Goal: Task Accomplishment & Management: Complete application form

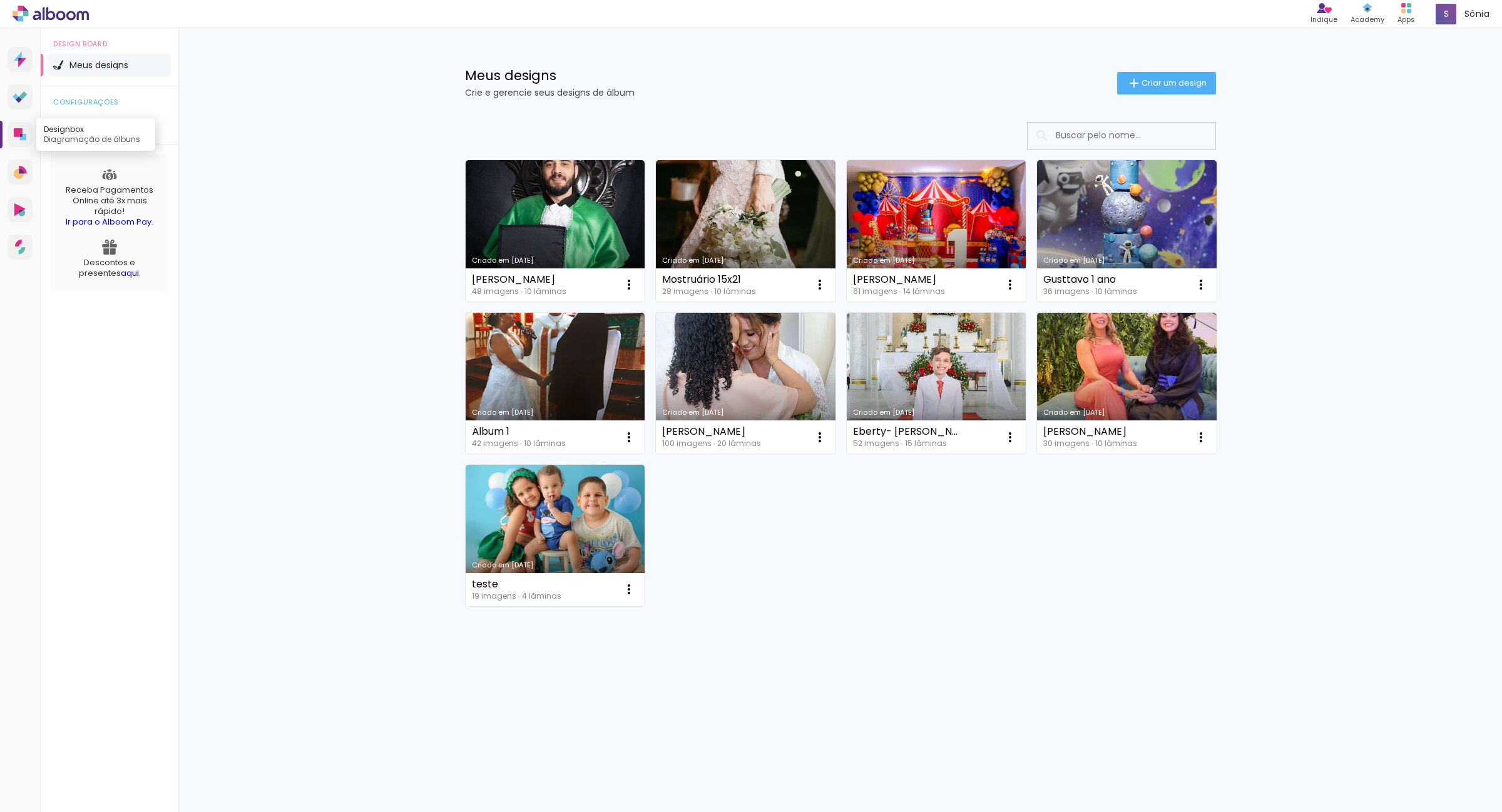
click at [22, 127] on link "Designbox Diagramação de álbuns" at bounding box center [20, 134] width 25 height 25
click at [1152, 79] on span "Criar um design" at bounding box center [1174, 83] width 65 height 8
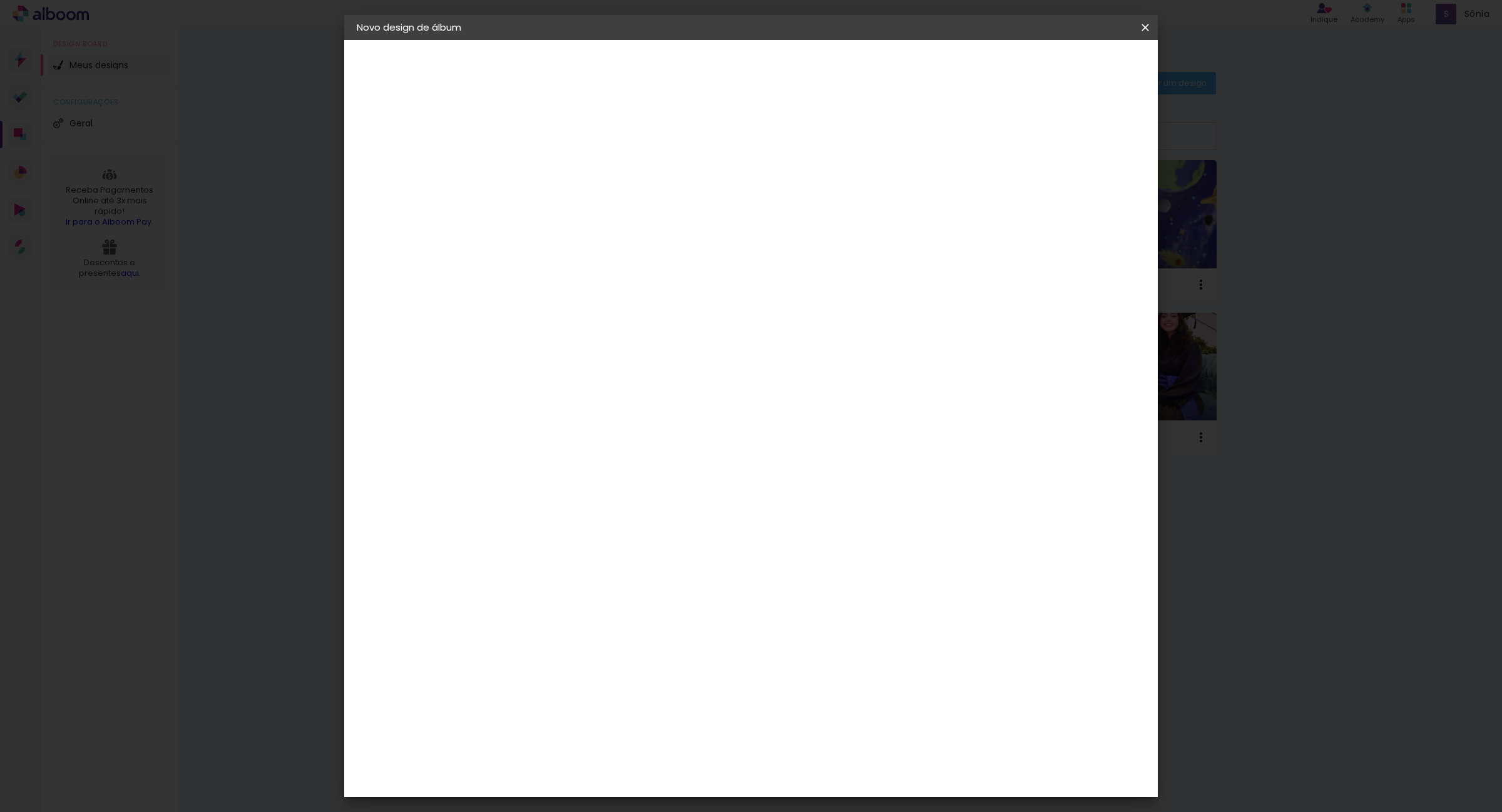
click at [562, 176] on input at bounding box center [562, 168] width 0 height 19
click at [562, 170] on input at bounding box center [562, 168] width 0 height 19
type input "teste"
type paper-input "teste"
click at [0, 0] on header "Informações Dê um título ao seu álbum. Avançar" at bounding box center [0, 0] width 0 height 0
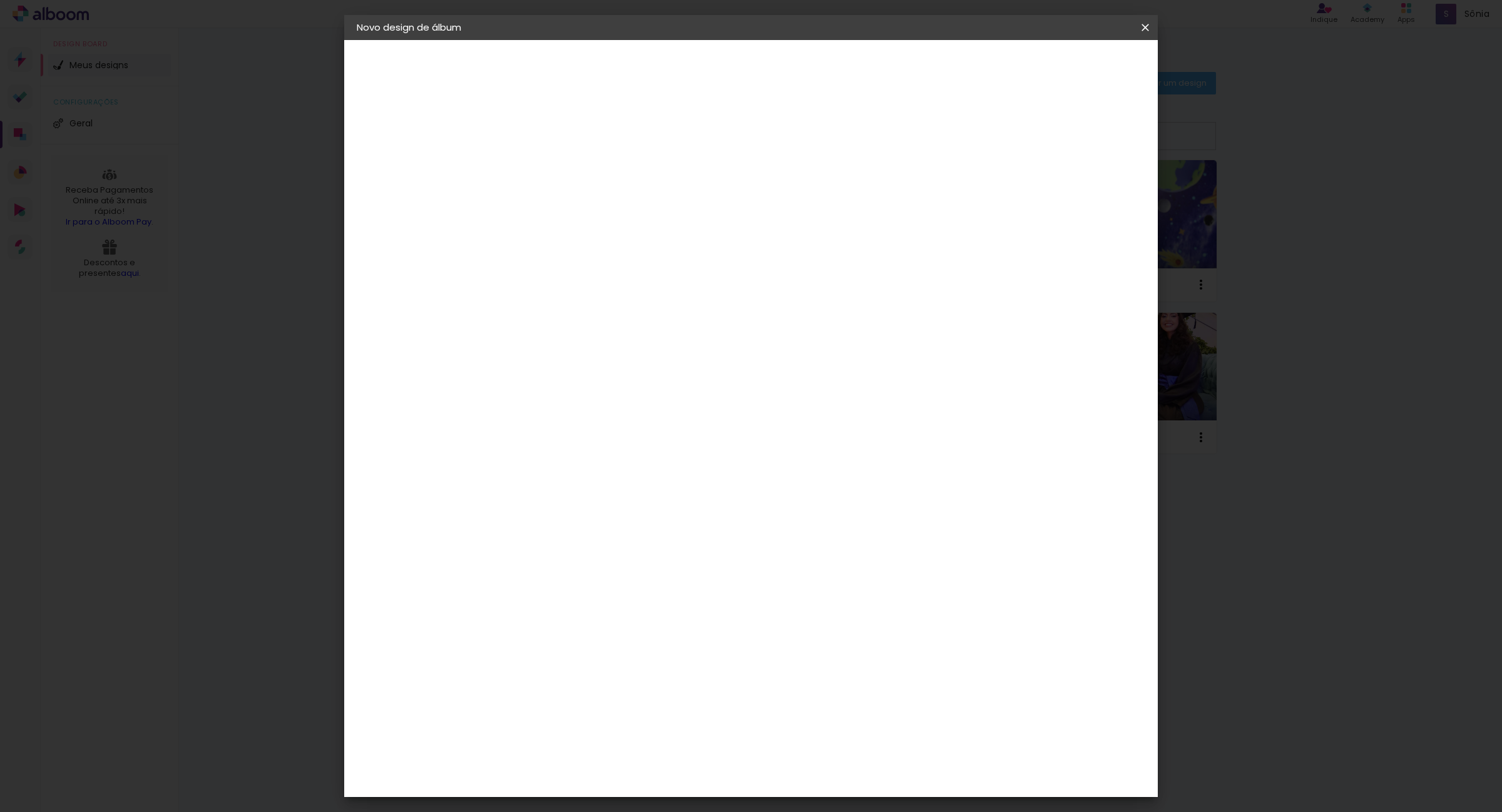
click at [0, 0] on slot "Avançar" at bounding box center [0, 0] width 0 height 0
click at [796, 267] on paper-item "Sugerir uma encadernadora" at bounding box center [736, 261] width 120 height 33
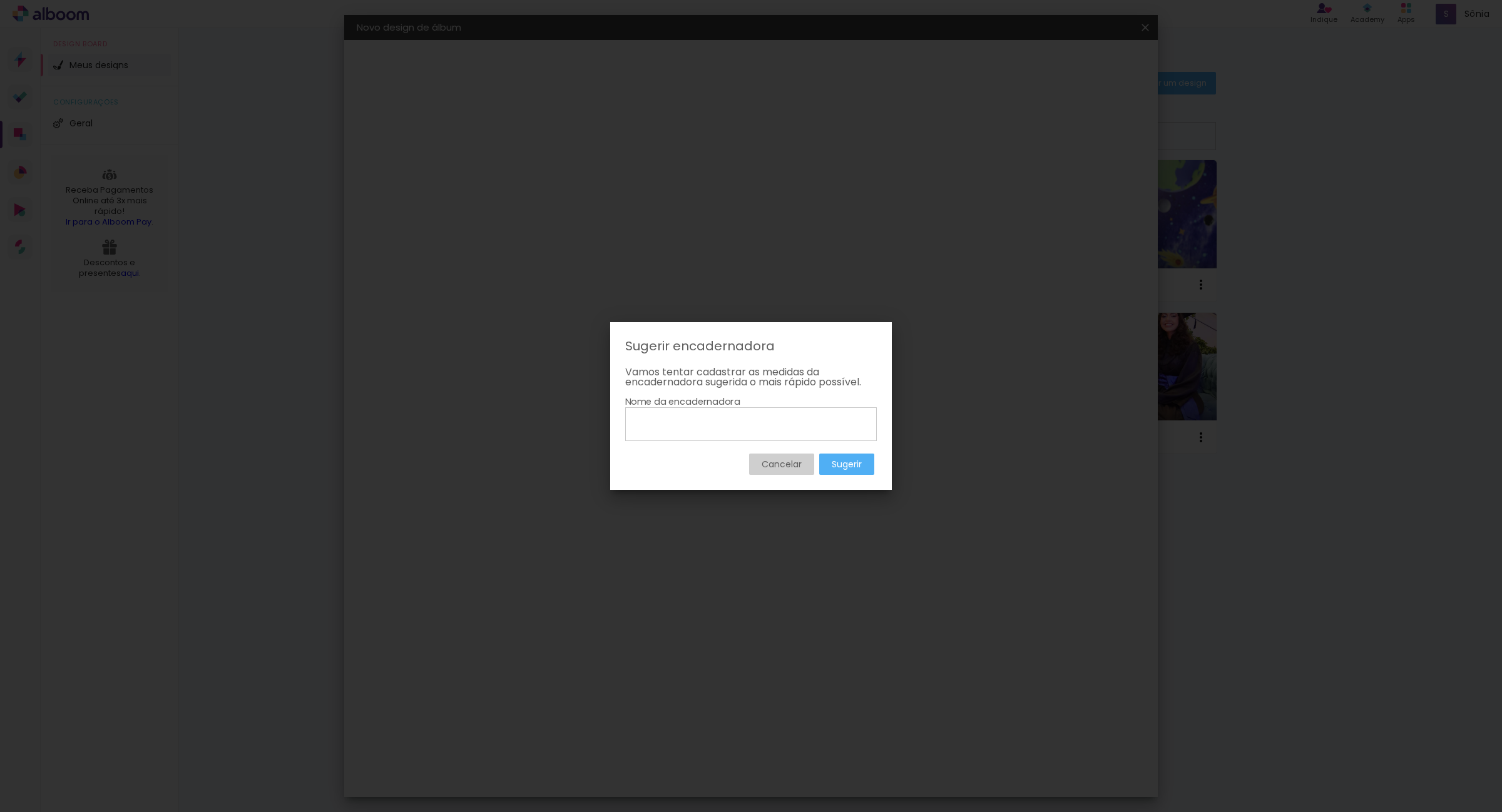
click at [780, 470] on paper-button "Cancelar" at bounding box center [781, 464] width 65 height 21
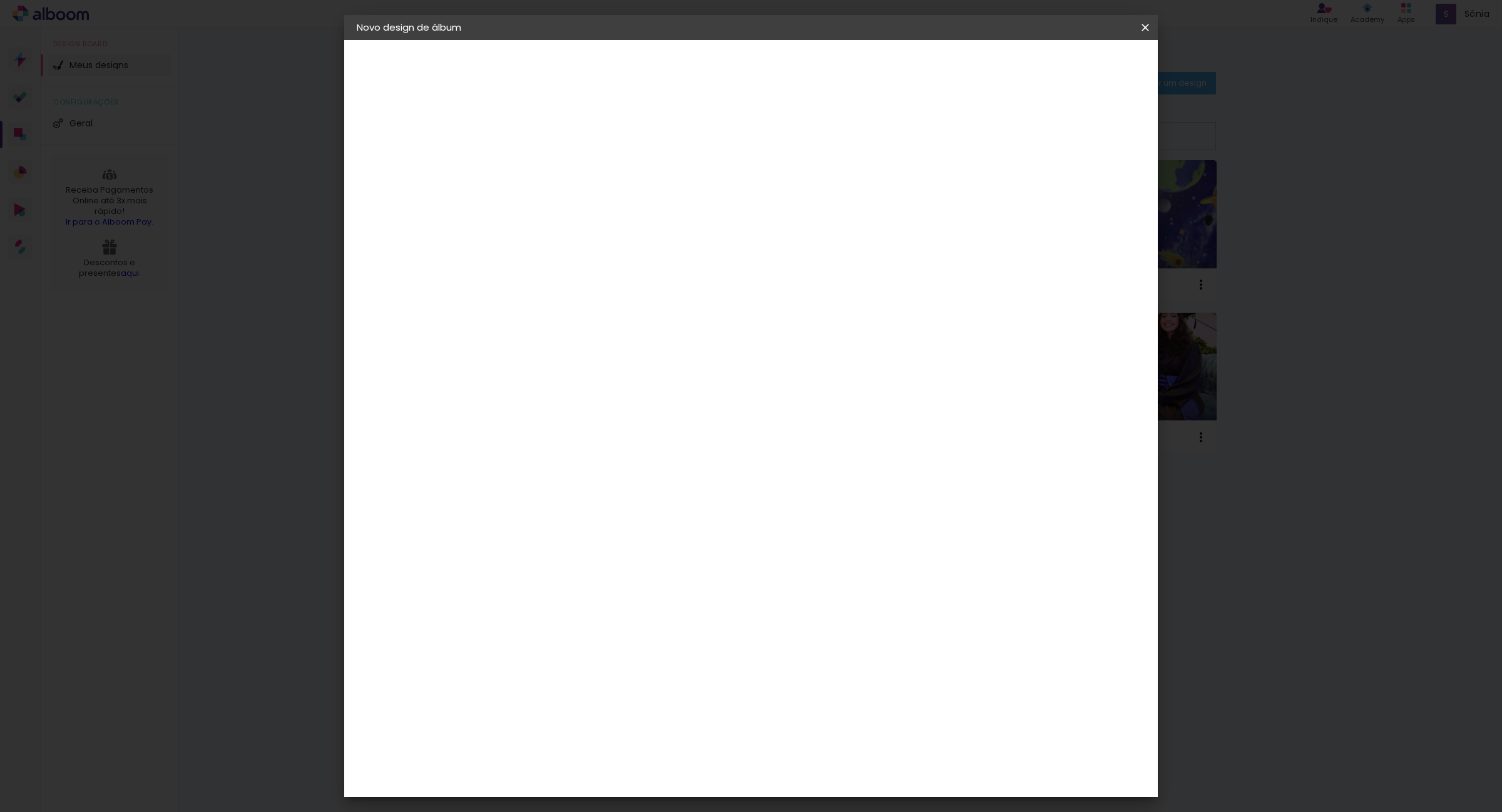
click at [780, 258] on div "Sugerir uma encadernadora" at bounding box center [741, 260] width 77 height 20
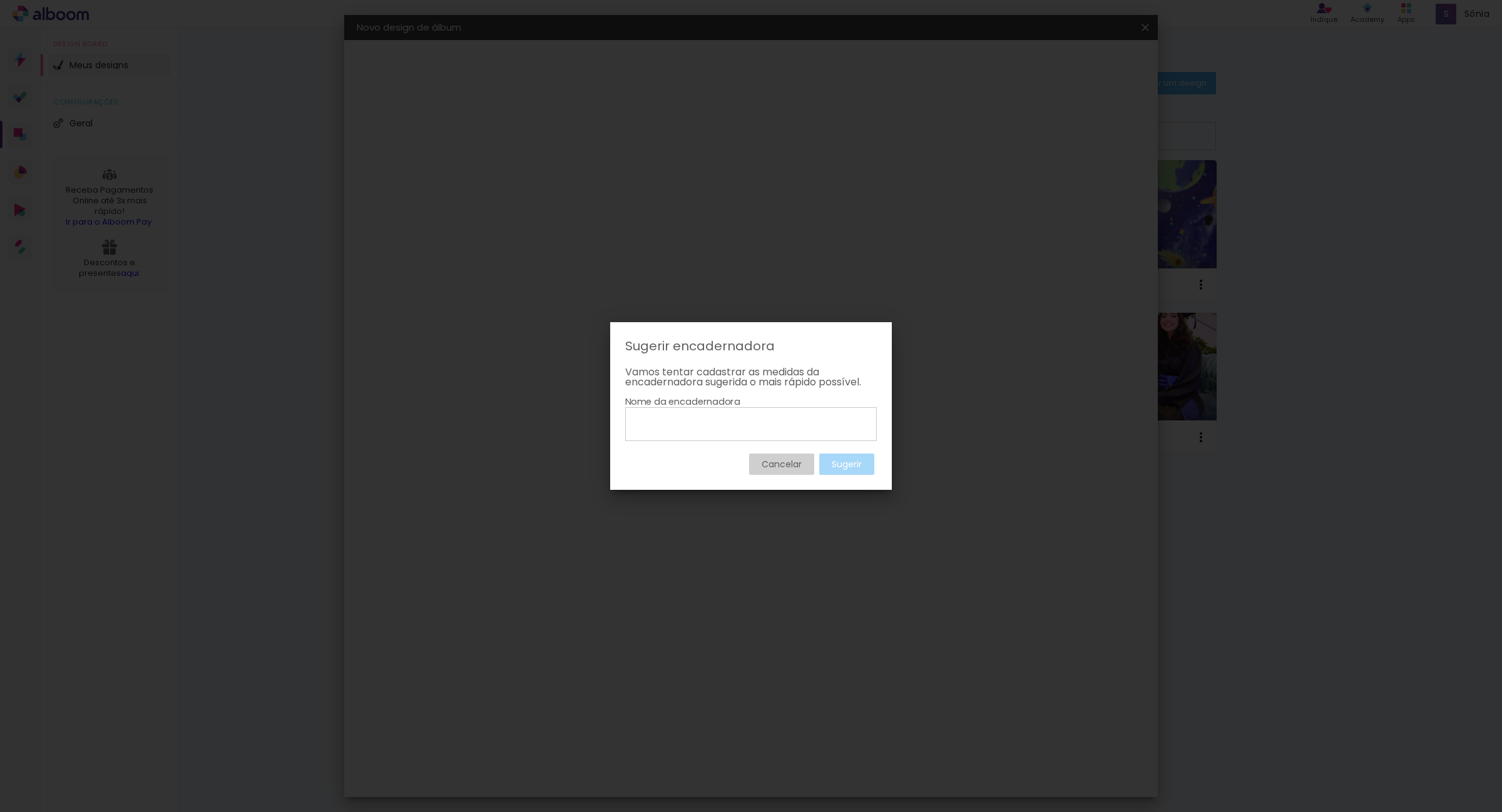
click at [0, 0] on slot "Cancelar" at bounding box center [0, 0] width 0 height 0
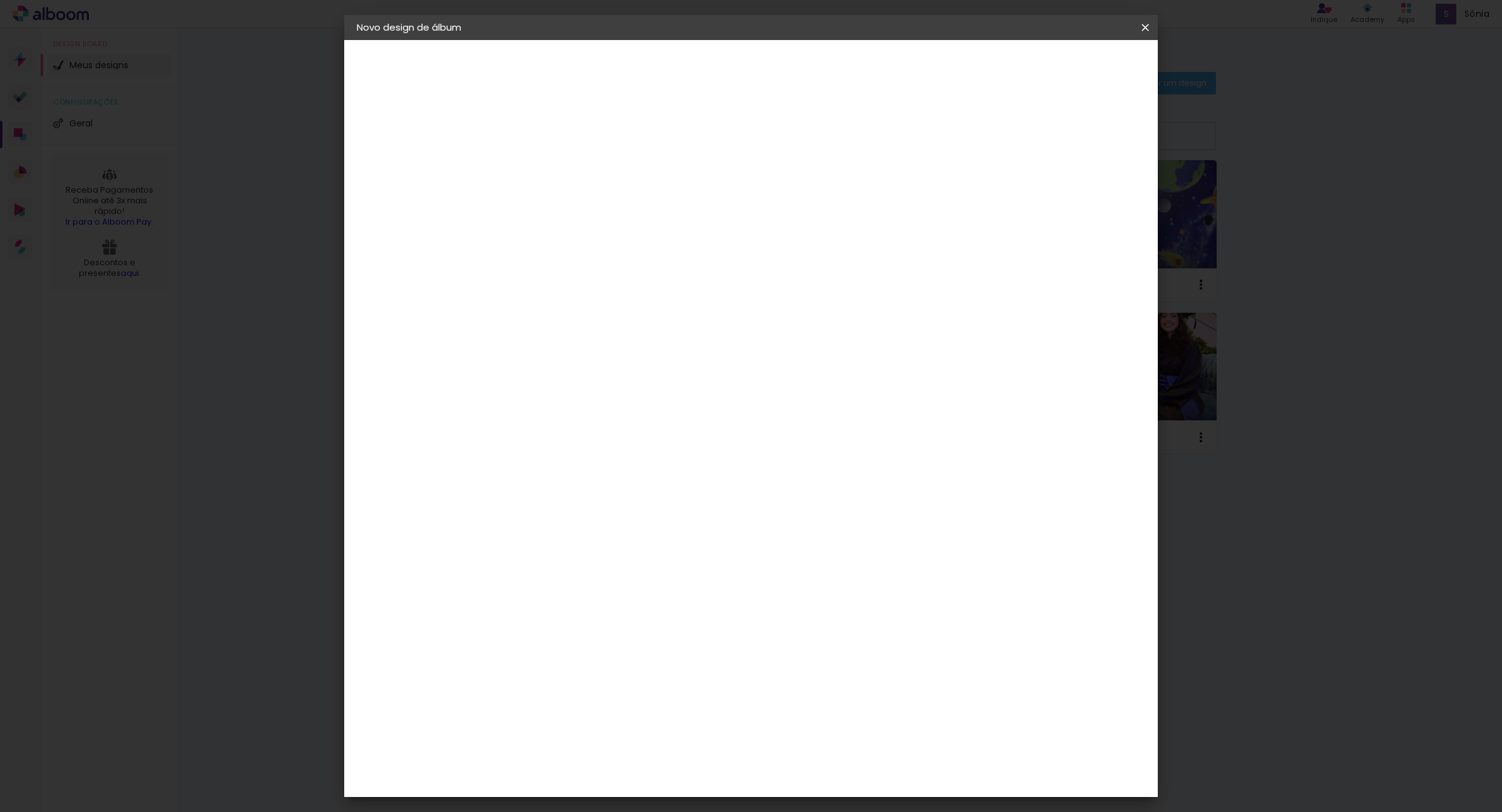
click at [796, 190] on paper-item "Tamanho Livre" at bounding box center [736, 190] width 120 height 27
click at [0, 0] on slot "Avançar" at bounding box center [0, 0] width 0 height 0
click at [0, 0] on slot "Voltar" at bounding box center [0, 0] width 0 height 0
click at [603, 513] on div "Proalbuns" at bounding box center [578, 518] width 49 height 10
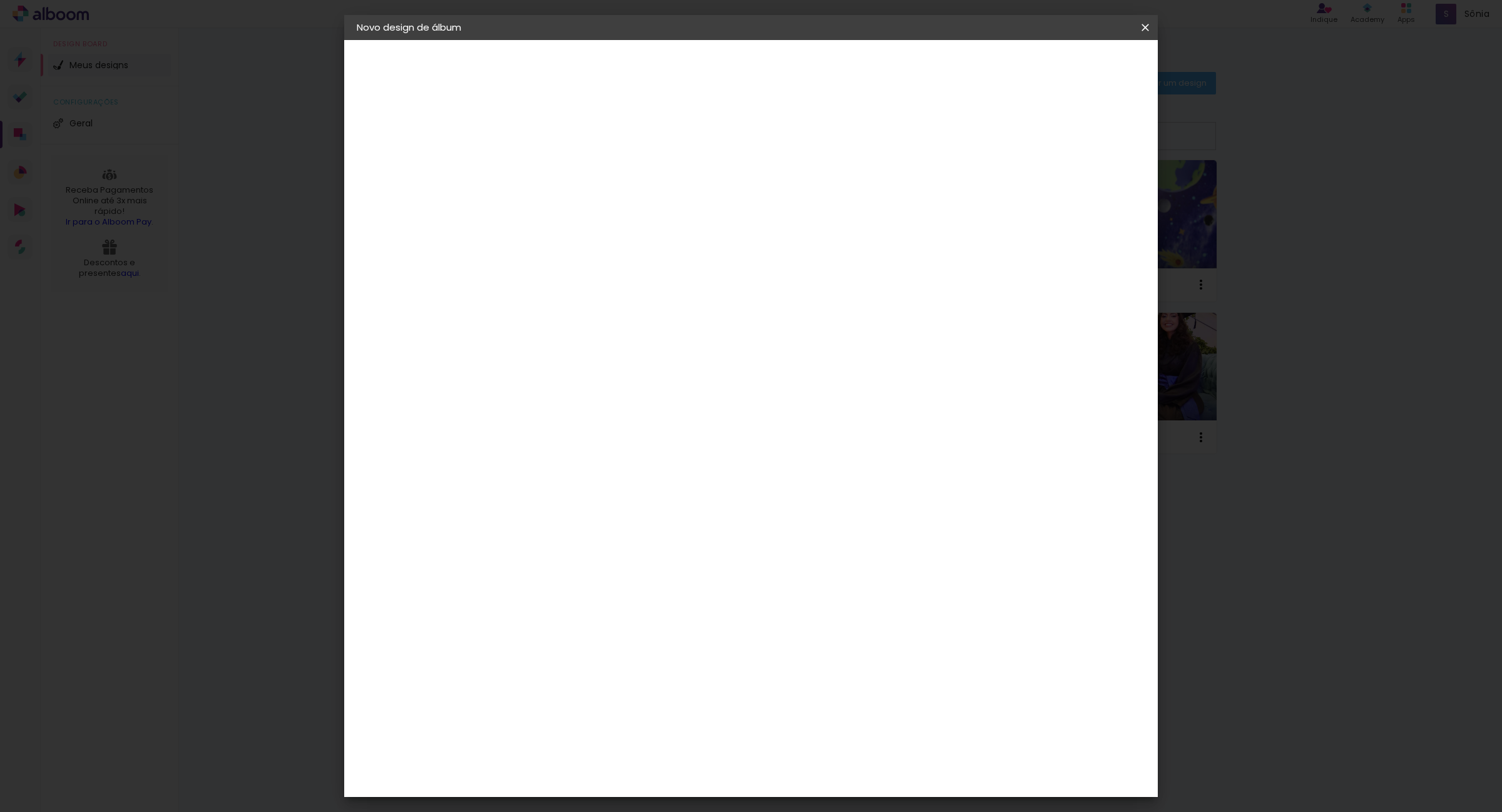
click at [0, 0] on slot "Avançar" at bounding box center [0, 0] width 0 height 0
click at [0, 0] on slot "Voltar" at bounding box center [0, 0] width 0 height 0
click at [625, 694] on div "Reallizy Encadernação" at bounding box center [589, 703] width 72 height 20
click at [0, 0] on slot "Avançar" at bounding box center [0, 0] width 0 height 0
click at [0, 0] on slot "Voltar" at bounding box center [0, 0] width 0 height 0
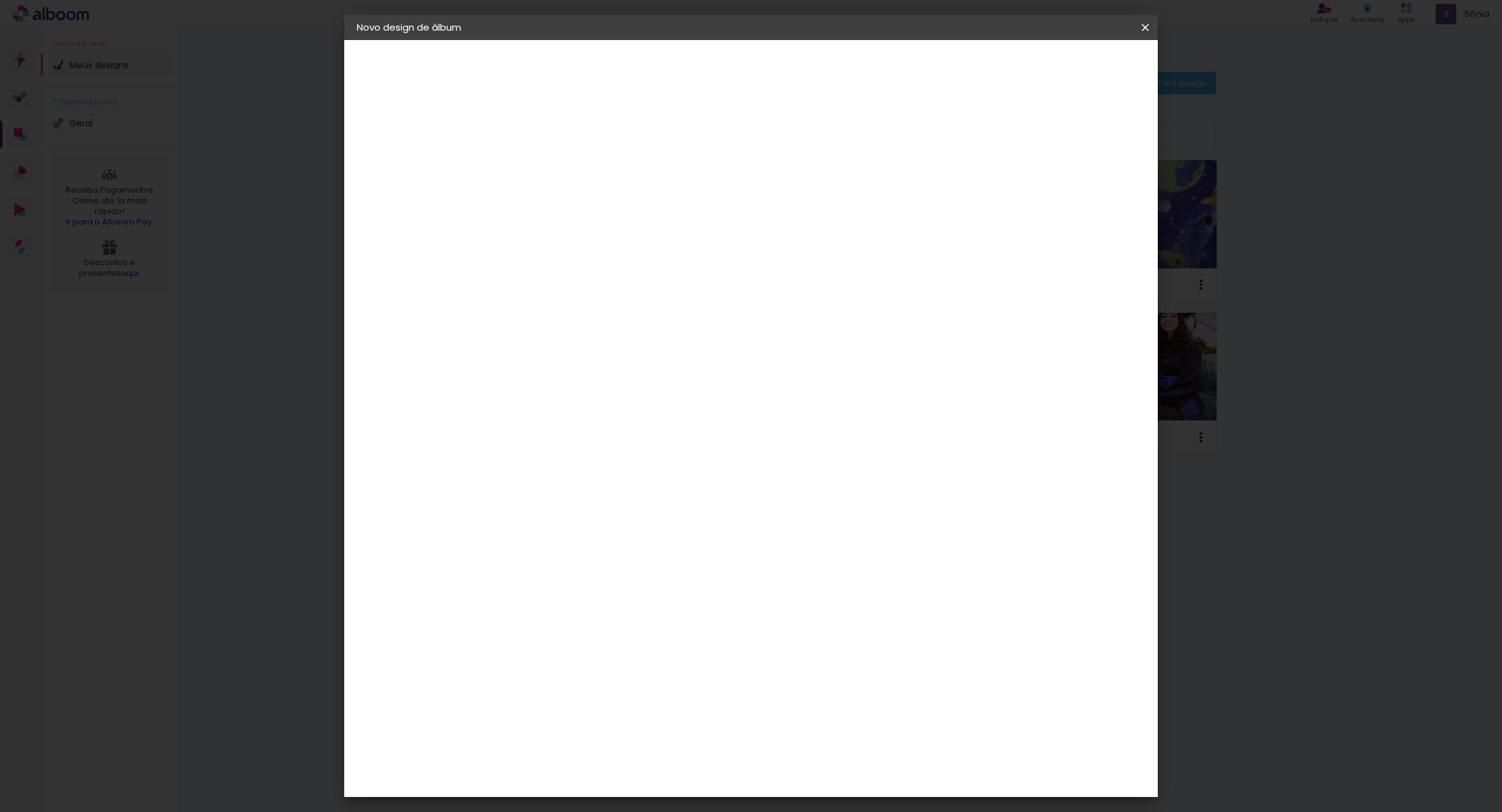
click at [584, 329] on div "Ágata" at bounding box center [568, 329] width 30 height 10
click at [0, 0] on slot "Avançar" at bounding box center [0, 0] width 0 height 0
click at [638, 66] on paper-button "Voltar" at bounding box center [612, 66] width 51 height 21
click at [586, 474] on div "Amplicolor" at bounding box center [580, 479] width 54 height 10
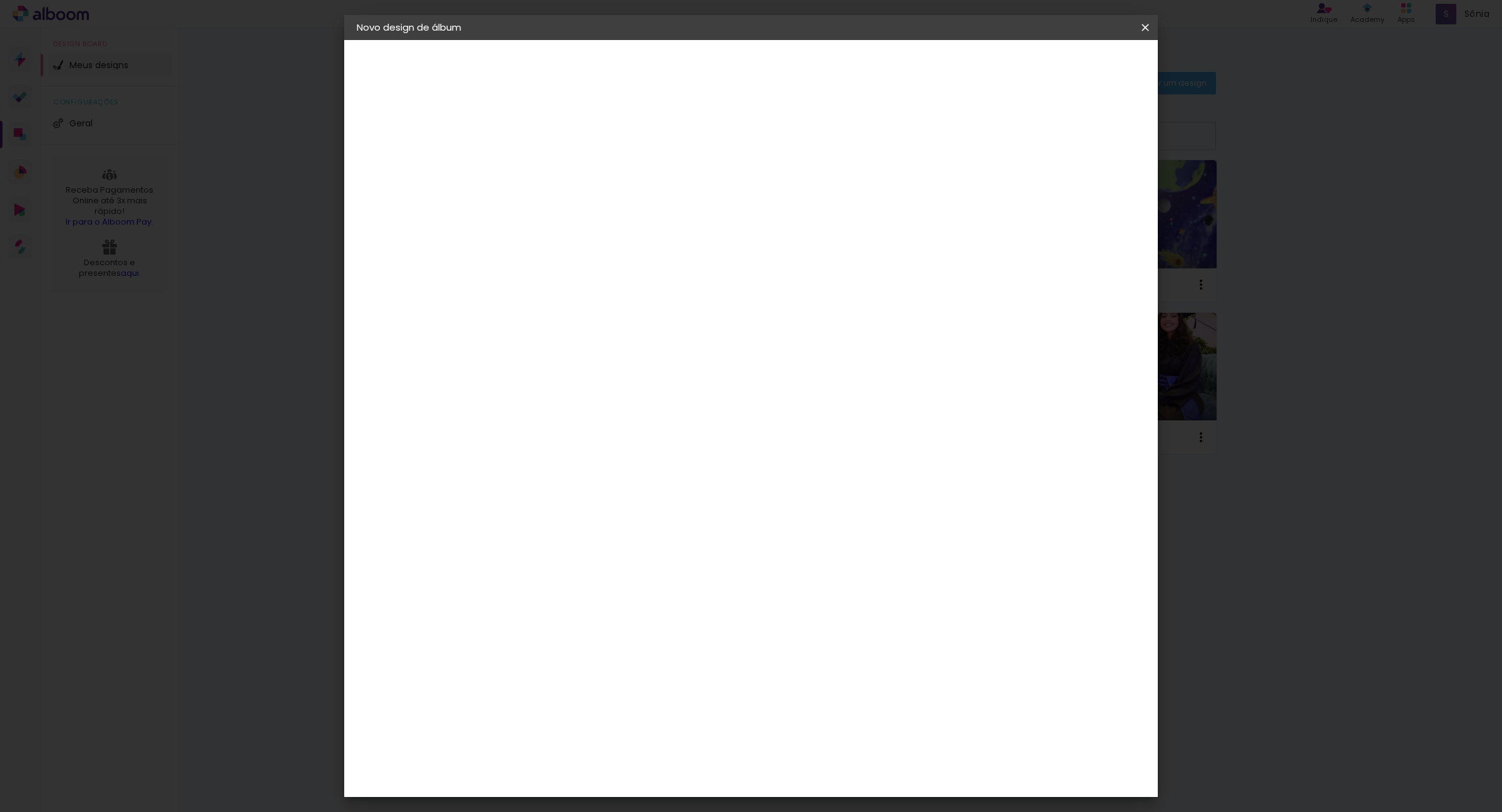
click at [582, 519] on paper-item "ArtCollor" at bounding box center [593, 509] width 135 height 27
click at [599, 505] on div "ArtCollor" at bounding box center [576, 509] width 45 height 10
click at [599, 505] on div "ArtCollor" at bounding box center [576, 509] width 45 height 10
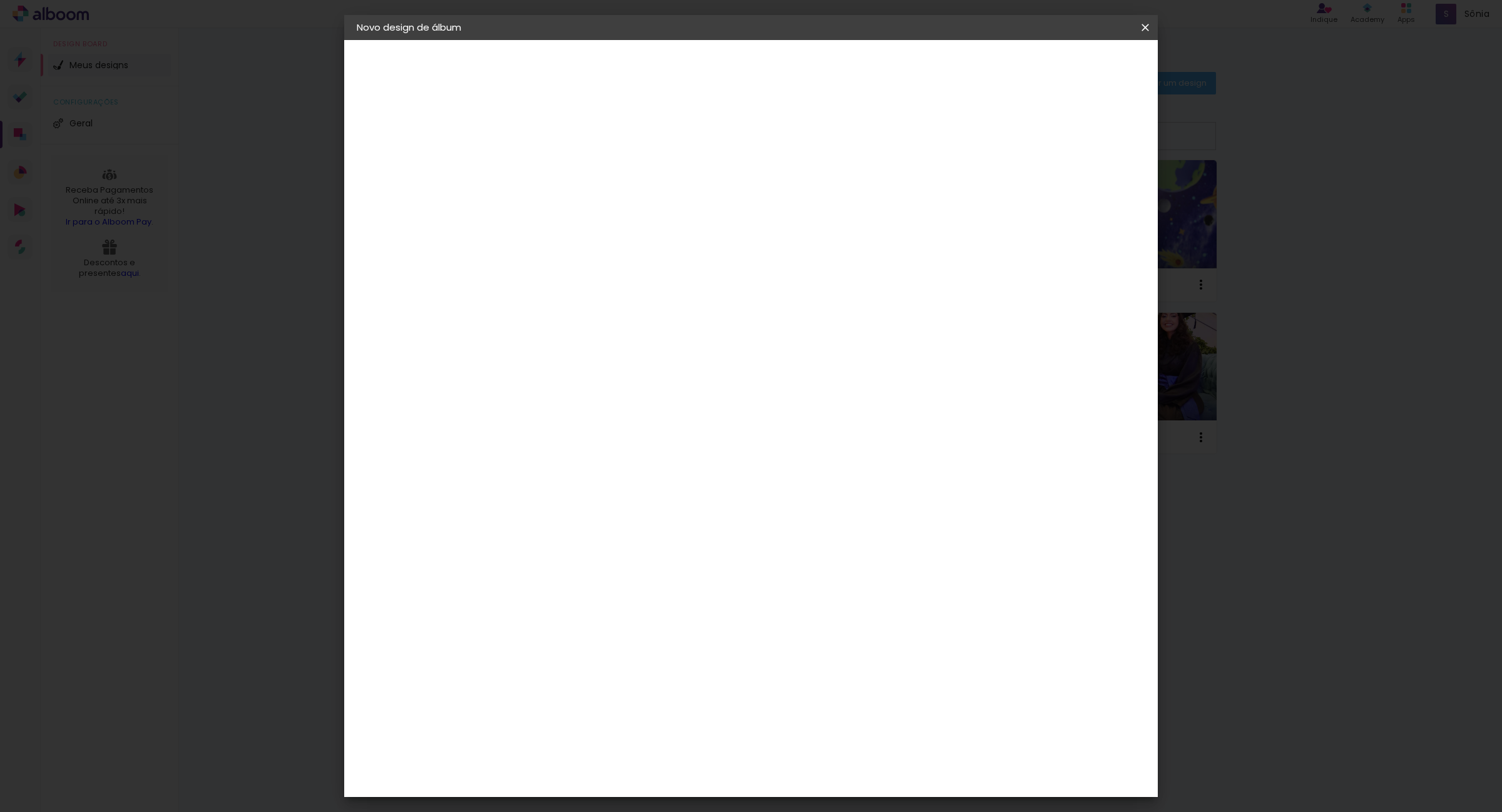
click at [630, 642] on div "Enlab Encadernadora" at bounding box center [592, 651] width 77 height 20
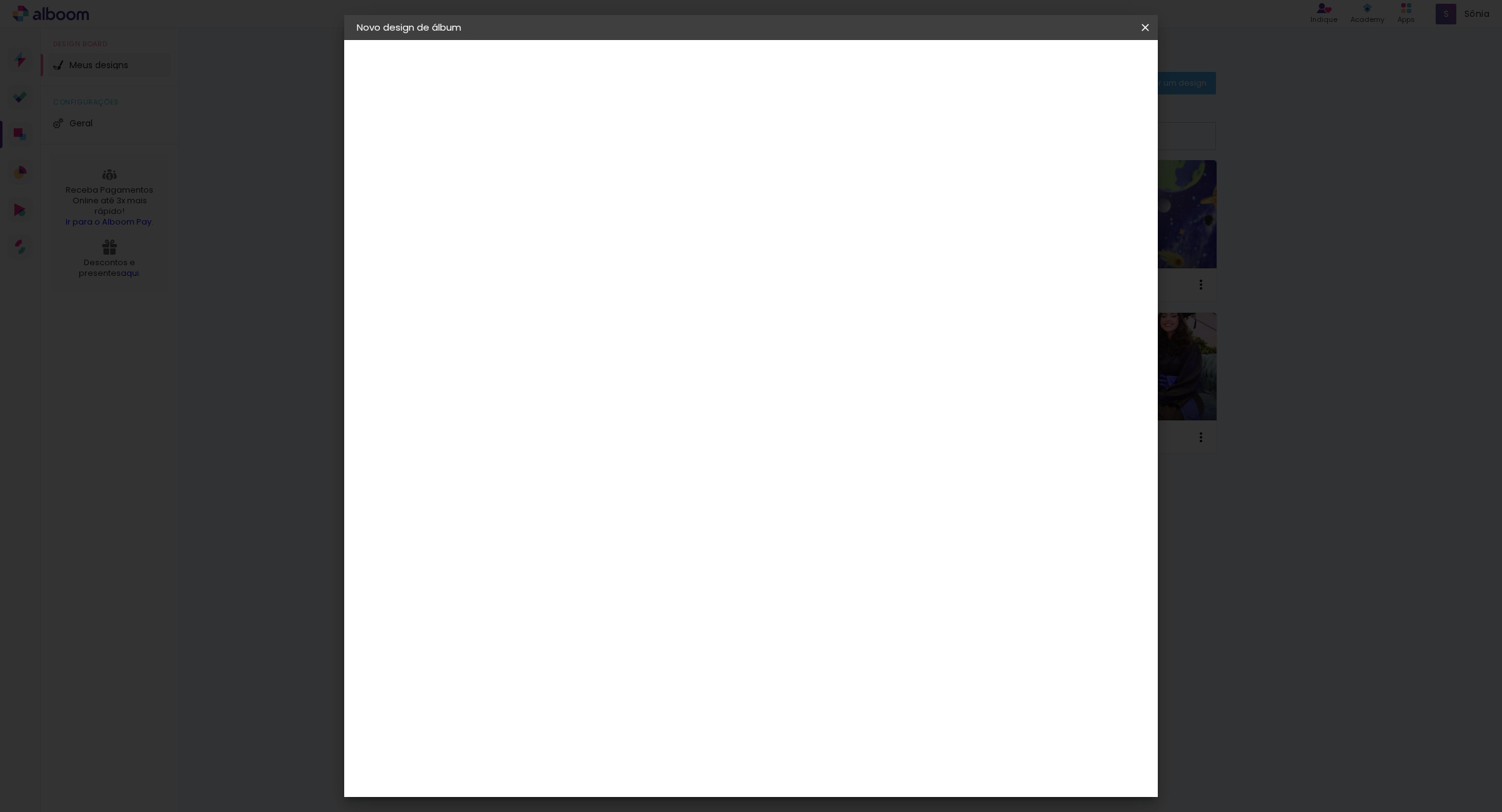
click at [630, 642] on div "Enlab Encadernadora" at bounding box center [592, 651] width 77 height 20
click at [0, 0] on slot "Tamanho Livre" at bounding box center [0, 0] width 0 height 0
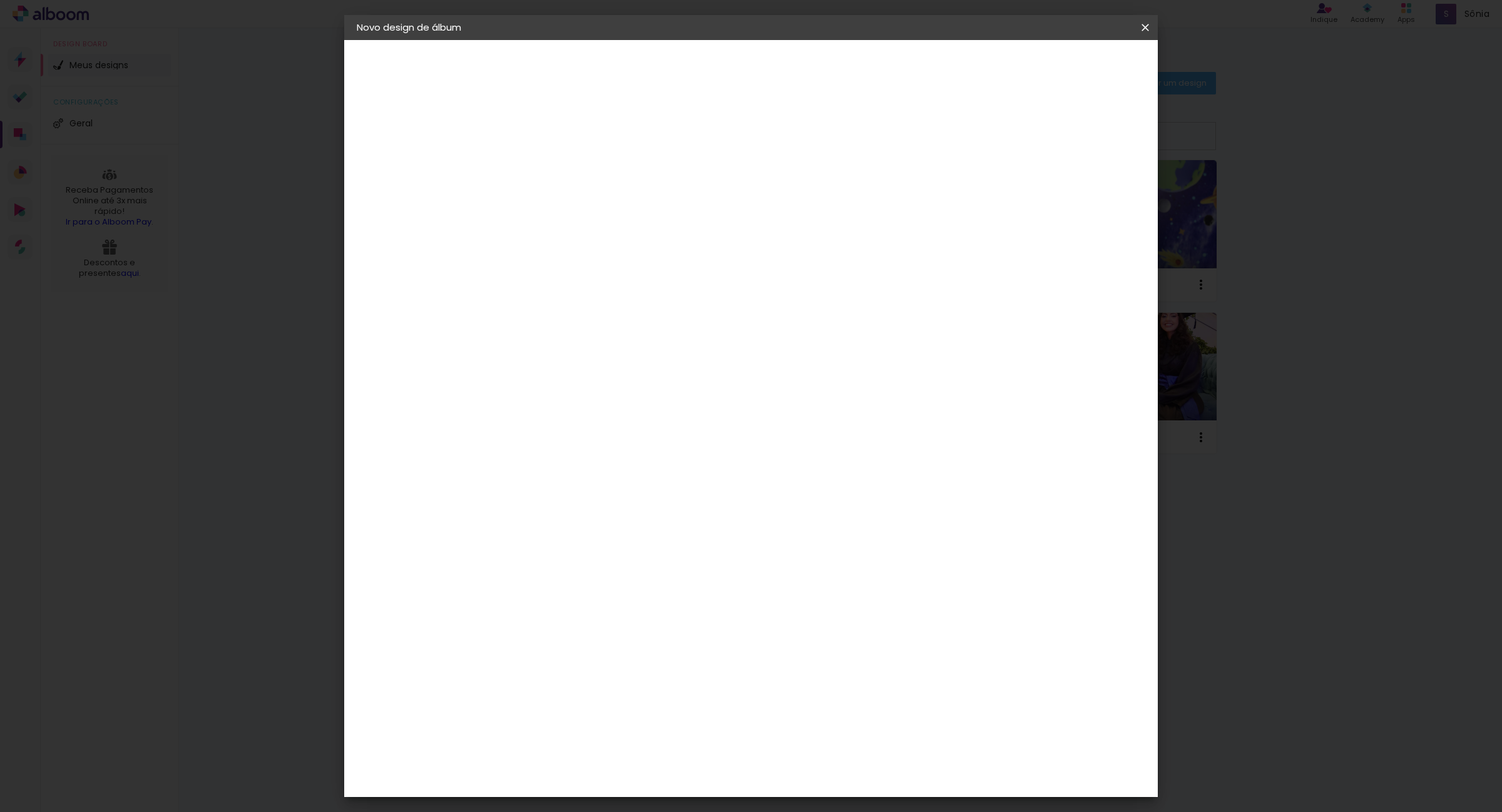
click at [0, 0] on slot "Avançar" at bounding box center [0, 0] width 0 height 0
click at [989, 62] on paper-button "Voltar" at bounding box center [964, 66] width 51 height 21
click at [573, 770] on div "Canaan Álbuns" at bounding box center [573, 779] width 39 height 20
click at [588, 770] on div "Canaan Álbuns" at bounding box center [573, 779] width 39 height 20
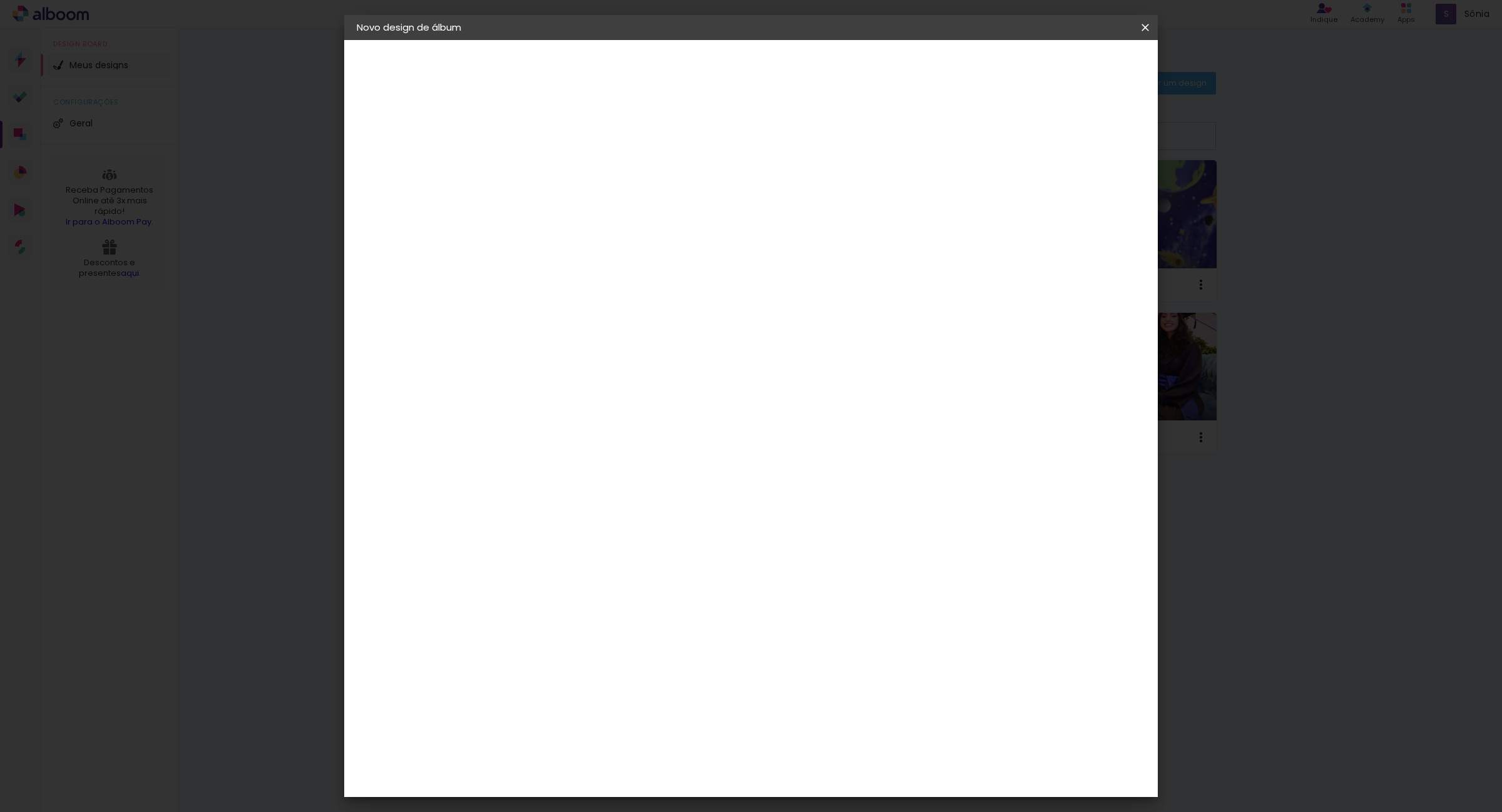
click at [543, 772] on img at bounding box center [540, 780] width 15 height 15
click at [586, 770] on div "Canaan Álbuns" at bounding box center [573, 779] width 39 height 20
click at [0, 0] on slot "Avançar" at bounding box center [0, 0] width 0 height 0
click at [698, 66] on paper-button "Voltar" at bounding box center [673, 66] width 51 height 21
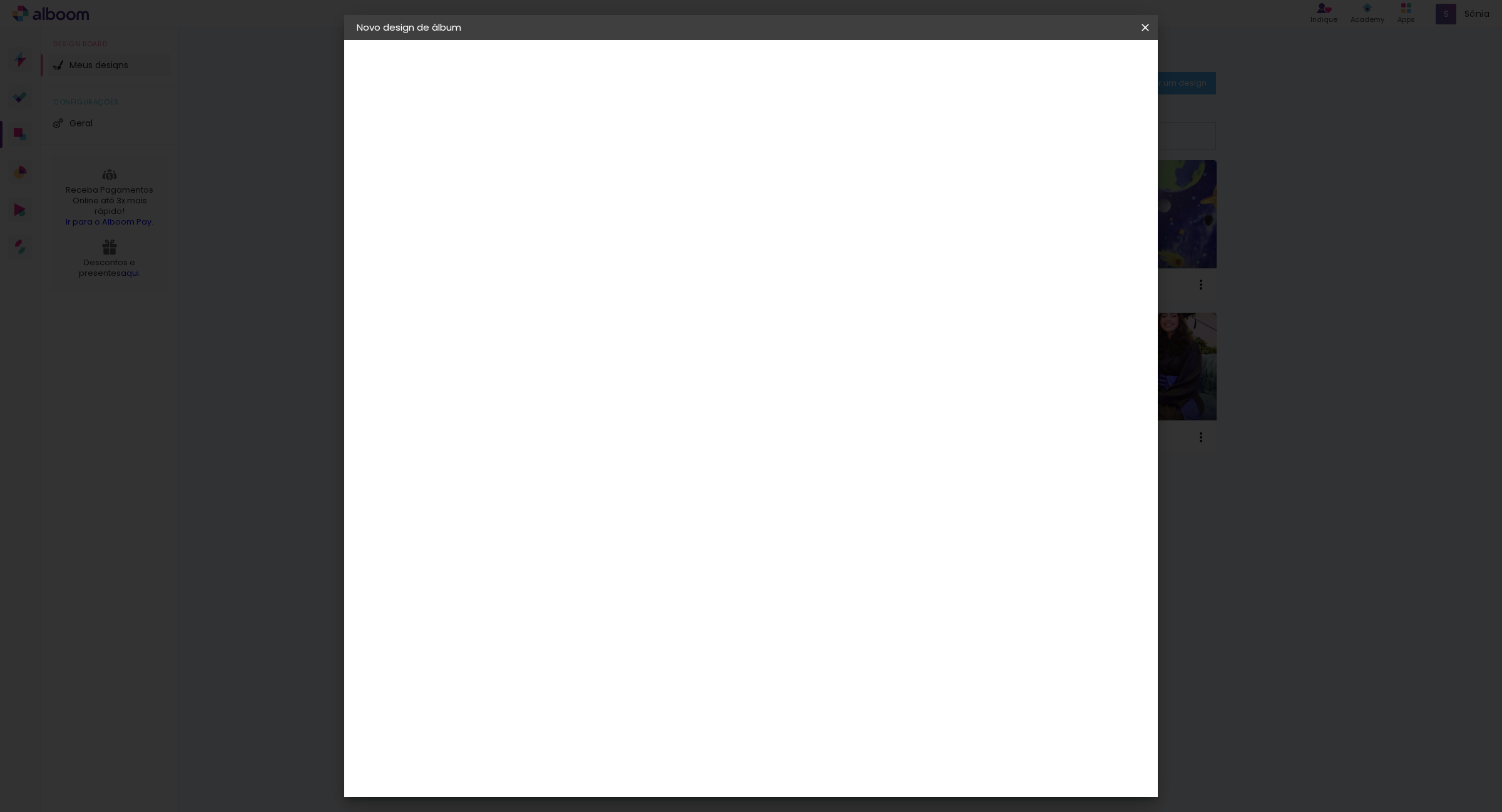
click at [796, 197] on paper-item "Tamanho Livre" at bounding box center [736, 190] width 120 height 27
click at [0, 0] on slot "Avançar" at bounding box center [0, 0] width 0 height 0
